Goal: Task Accomplishment & Management: Complete application form

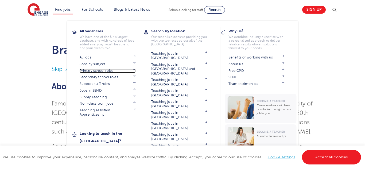
click at [103, 72] on link "Primary school roles" at bounding box center [108, 71] width 56 height 4
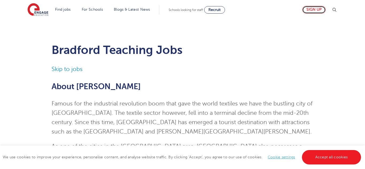
click at [308, 7] on link "Sign up" at bounding box center [313, 10] width 23 height 8
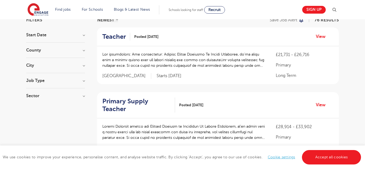
scroll to position [47, 0]
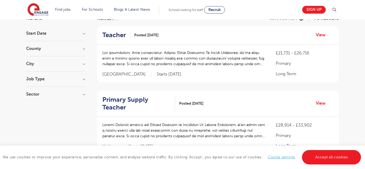
click at [58, 64] on h3 "City" at bounding box center [55, 64] width 59 height 4
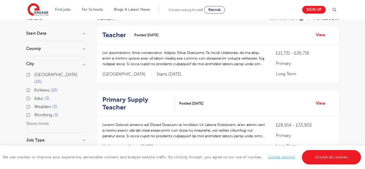
click at [36, 121] on button "Show more" at bounding box center [37, 123] width 23 height 5
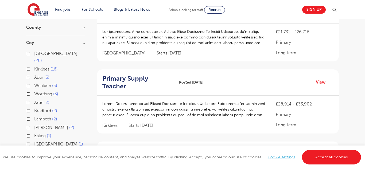
scroll to position [73, 0]
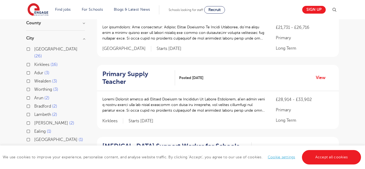
click at [34, 103] on label "Bradford 2" at bounding box center [45, 106] width 23 height 7
click at [34, 104] on input "Bradford 2" at bounding box center [35, 105] width 3 height 3
checkbox input "true"
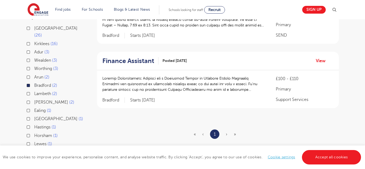
scroll to position [95, 0]
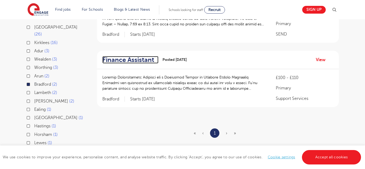
click at [130, 61] on h2 "Finance Assistant" at bounding box center [128, 60] width 52 height 8
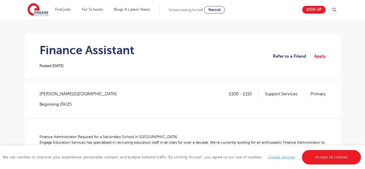
scroll to position [36, 0]
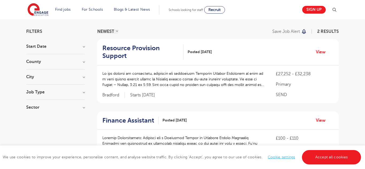
scroll to position [34, 0]
click at [125, 51] on h2 "Resource Provision Support" at bounding box center [140, 51] width 77 height 15
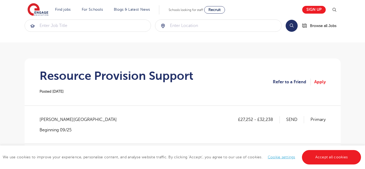
scroll to position [11, 0]
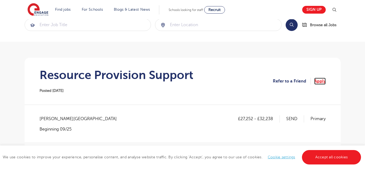
click at [322, 80] on link "Apply" at bounding box center [319, 81] width 11 height 7
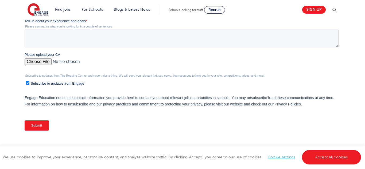
scroll to position [177, 0]
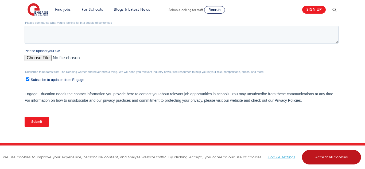
click at [338, 154] on link "Accept all cookies" at bounding box center [331, 157] width 59 height 14
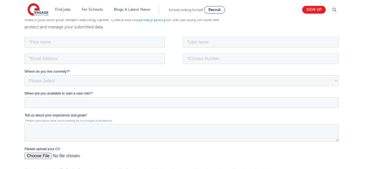
scroll to position [54, 0]
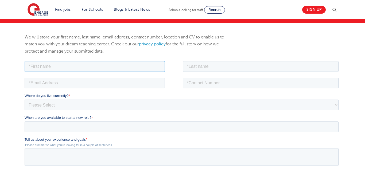
click at [124, 66] on input "text" at bounding box center [94, 66] width 140 height 11
type input "aleena"
type input "chudary"
type input "[EMAIL_ADDRESS][DOMAIN_NAME]"
type input "07927625710"
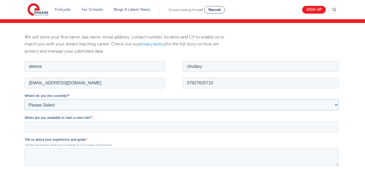
click at [59, 104] on select "Please Select [GEOGRAPHIC_DATA] [GEOGRAPHIC_DATA] [GEOGRAPHIC_DATA] [GEOGRAPHIC…" at bounding box center [181, 104] width 314 height 11
select select "UK"
click at [24, 99] on select "Please Select [GEOGRAPHIC_DATA] [GEOGRAPHIC_DATA] [GEOGRAPHIC_DATA] [GEOGRAPHIC…" at bounding box center [181, 104] width 314 height 11
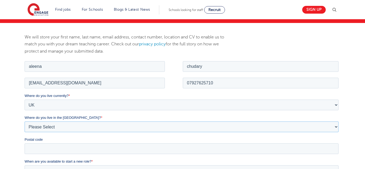
click at [62, 125] on select "Please Select Overseas [GEOGRAPHIC_DATA] [GEOGRAPHIC_DATA] [GEOGRAPHIC_DATA] [G…" at bounding box center [181, 126] width 314 height 11
select select "Bradford"
click at [24, 121] on select "Please Select Overseas [GEOGRAPHIC_DATA] [GEOGRAPHIC_DATA] [GEOGRAPHIC_DATA] [G…" at bounding box center [181, 126] width 314 height 11
click at [31, 66] on input "aleena" at bounding box center [94, 66] width 140 height 11
type input "Aleena"
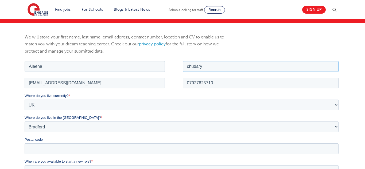
click at [189, 67] on input "chudary" at bounding box center [260, 66] width 156 height 11
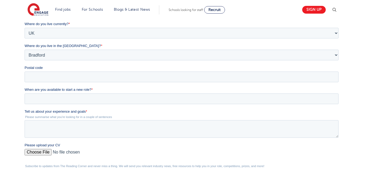
scroll to position [128, 0]
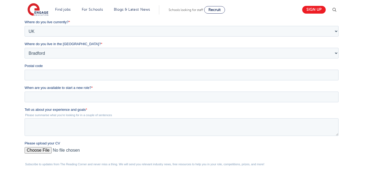
type input "Chudary"
click at [142, 75] on input "Postal code" at bounding box center [181, 75] width 314 height 11
type input "BD7 2PL"
click at [85, 98] on input "When are you available to start a new role? *" at bounding box center [181, 97] width 314 height 11
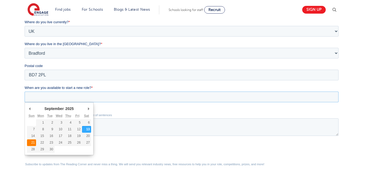
type div "[DATE]"
type input "[DATE]"
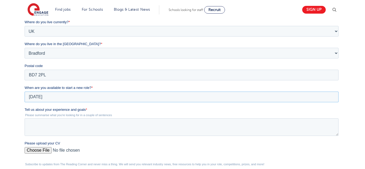
click at [56, 96] on input "[DATE]" at bounding box center [181, 97] width 314 height 11
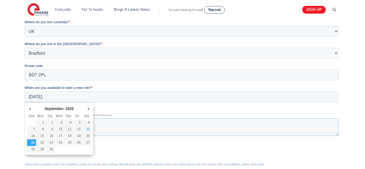
click at [138, 120] on textarea "Tell us about your experience and goals *" at bounding box center [181, 127] width 314 height 18
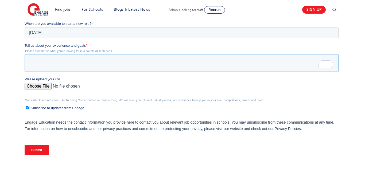
scroll to position [193, 0]
paste textarea "I am keen on initiating my career in education. This is a perfect opportunity f…"
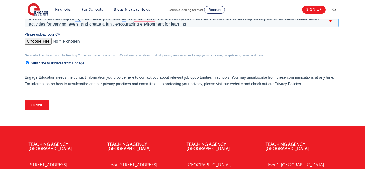
scroll to position [238, 0]
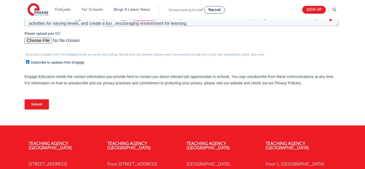
type textarea "I am keen on initiating my career in education. This is a perfect opportunity f…"
click at [45, 43] on input "Please upload your CV" at bounding box center [181, 42] width 314 height 11
type input "C:\fakepath\CV..-compressed.pdf"
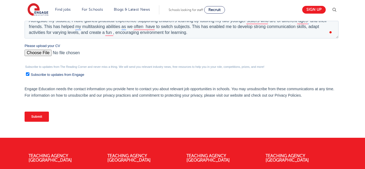
scroll to position [234, 0]
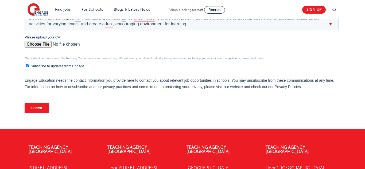
click at [31, 108] on input "Submit" at bounding box center [36, 108] width 24 height 10
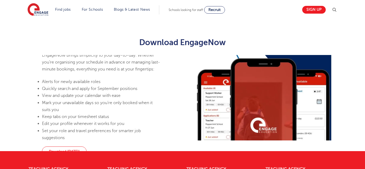
scroll to position [142, 0]
